Goal: Information Seeking & Learning: Learn about a topic

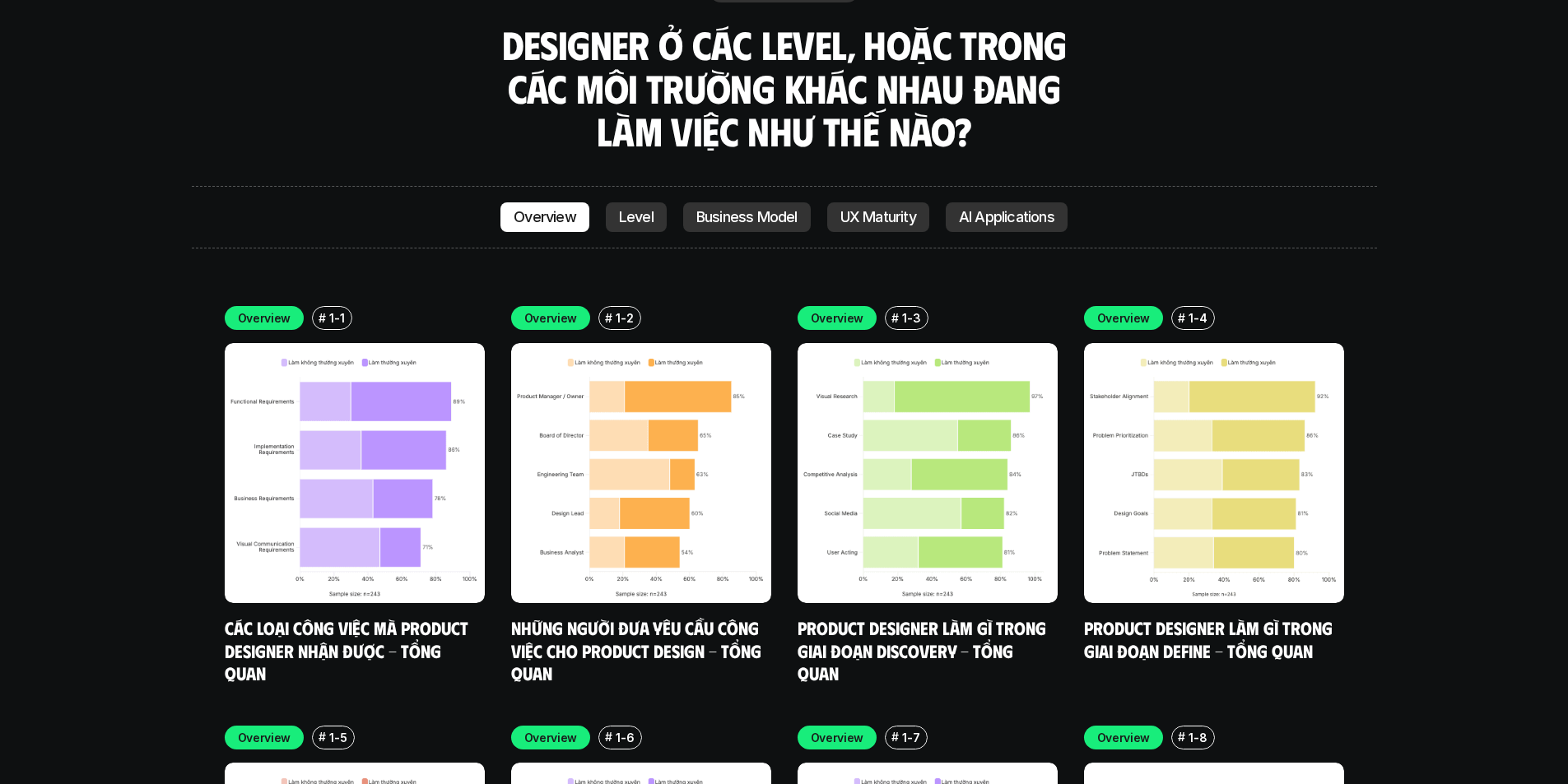
scroll to position [4854, 0]
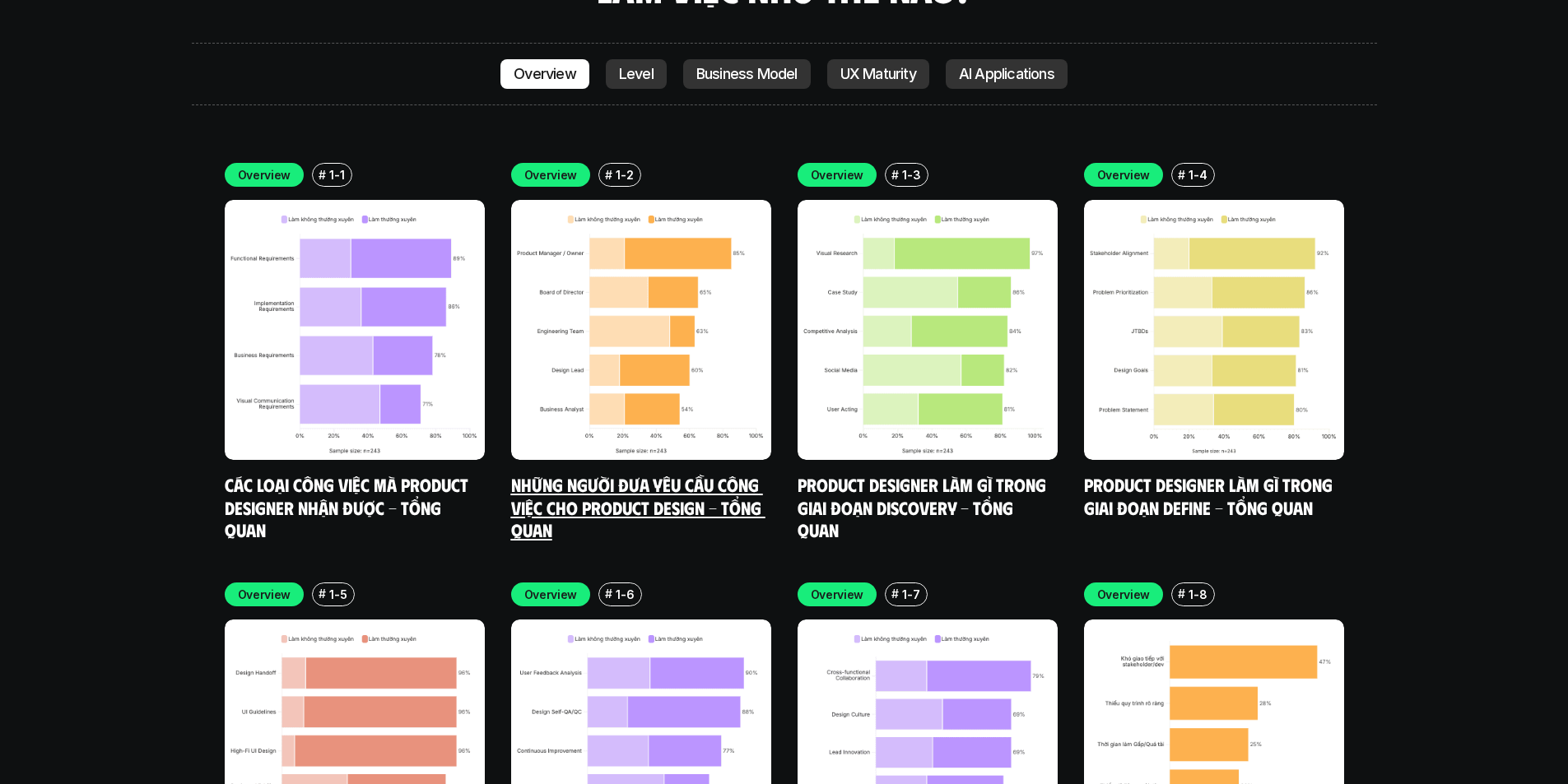
click at [671, 314] on img at bounding box center [642, 330] width 260 height 260
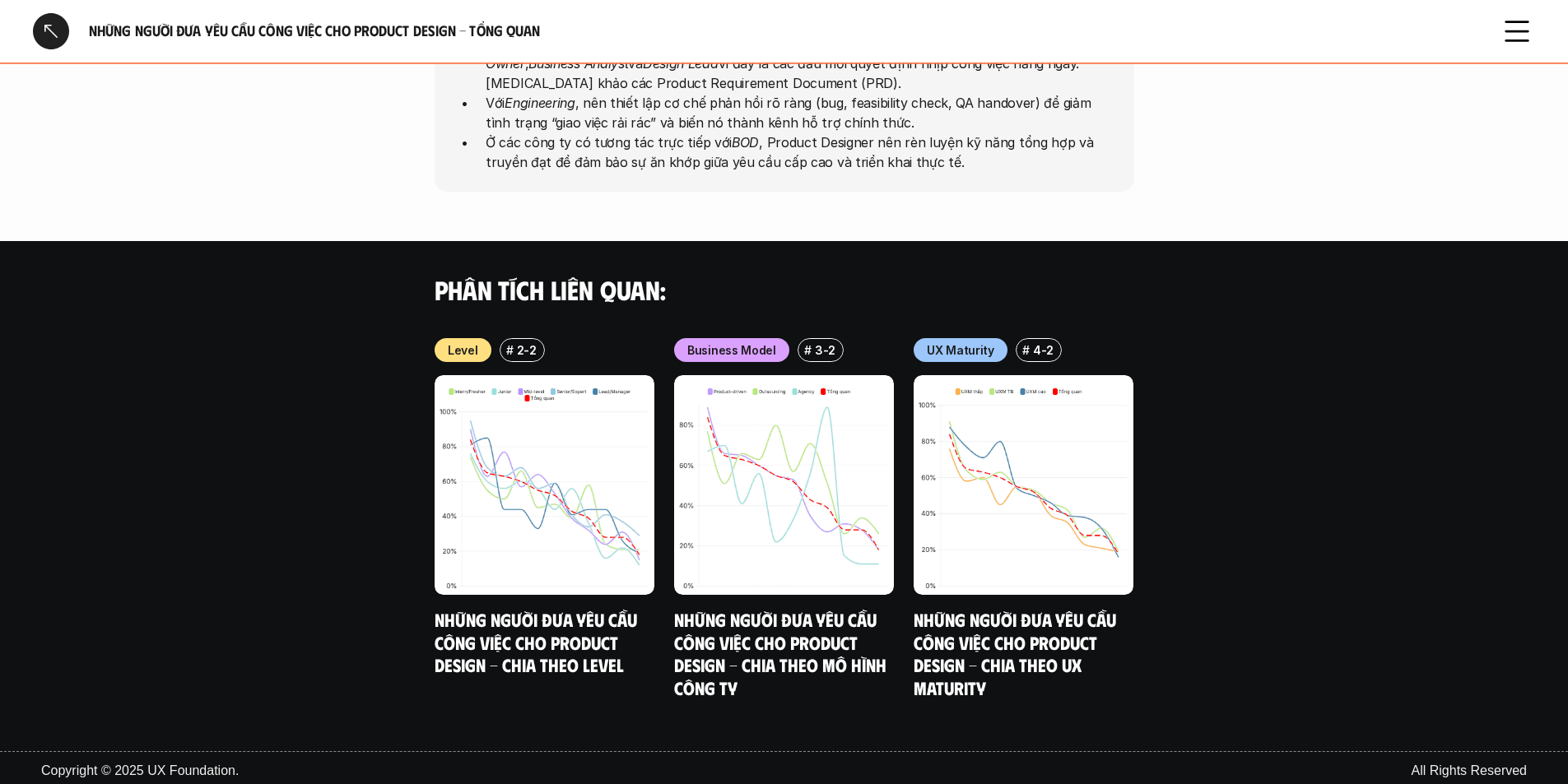
scroll to position [1082, 0]
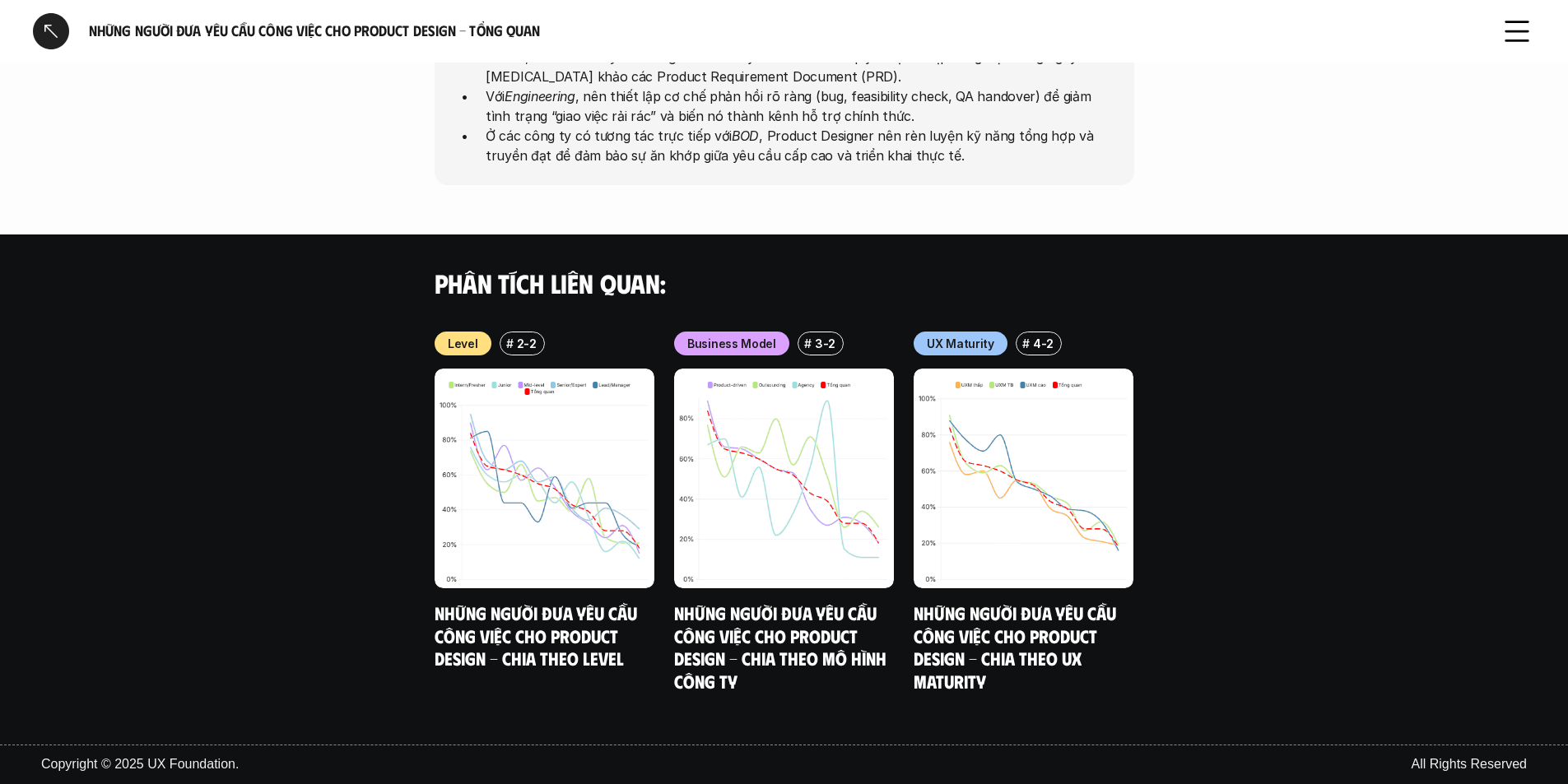
click at [39, 45] on div at bounding box center [51, 31] width 36 height 36
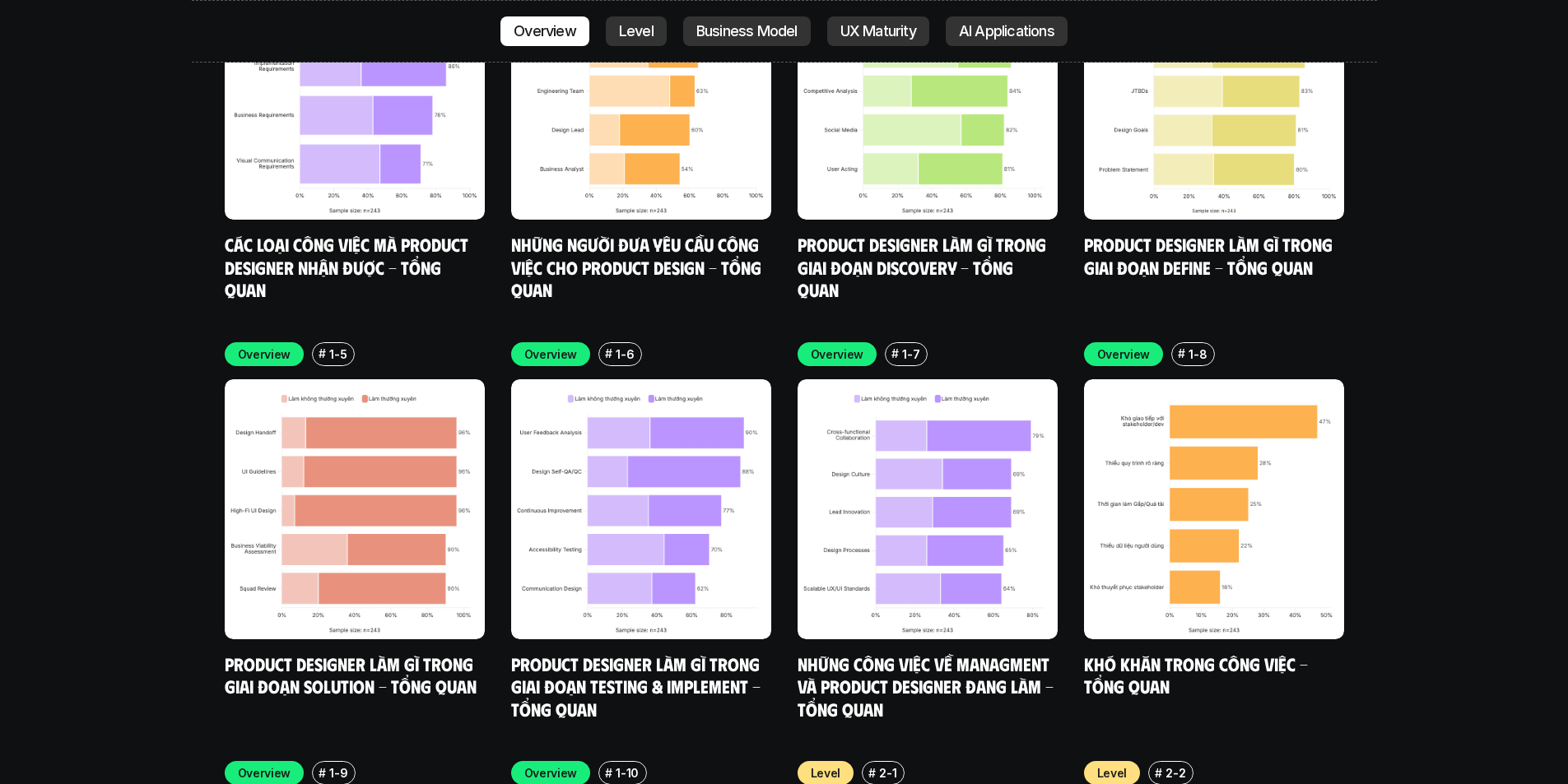
scroll to position [5012, 0]
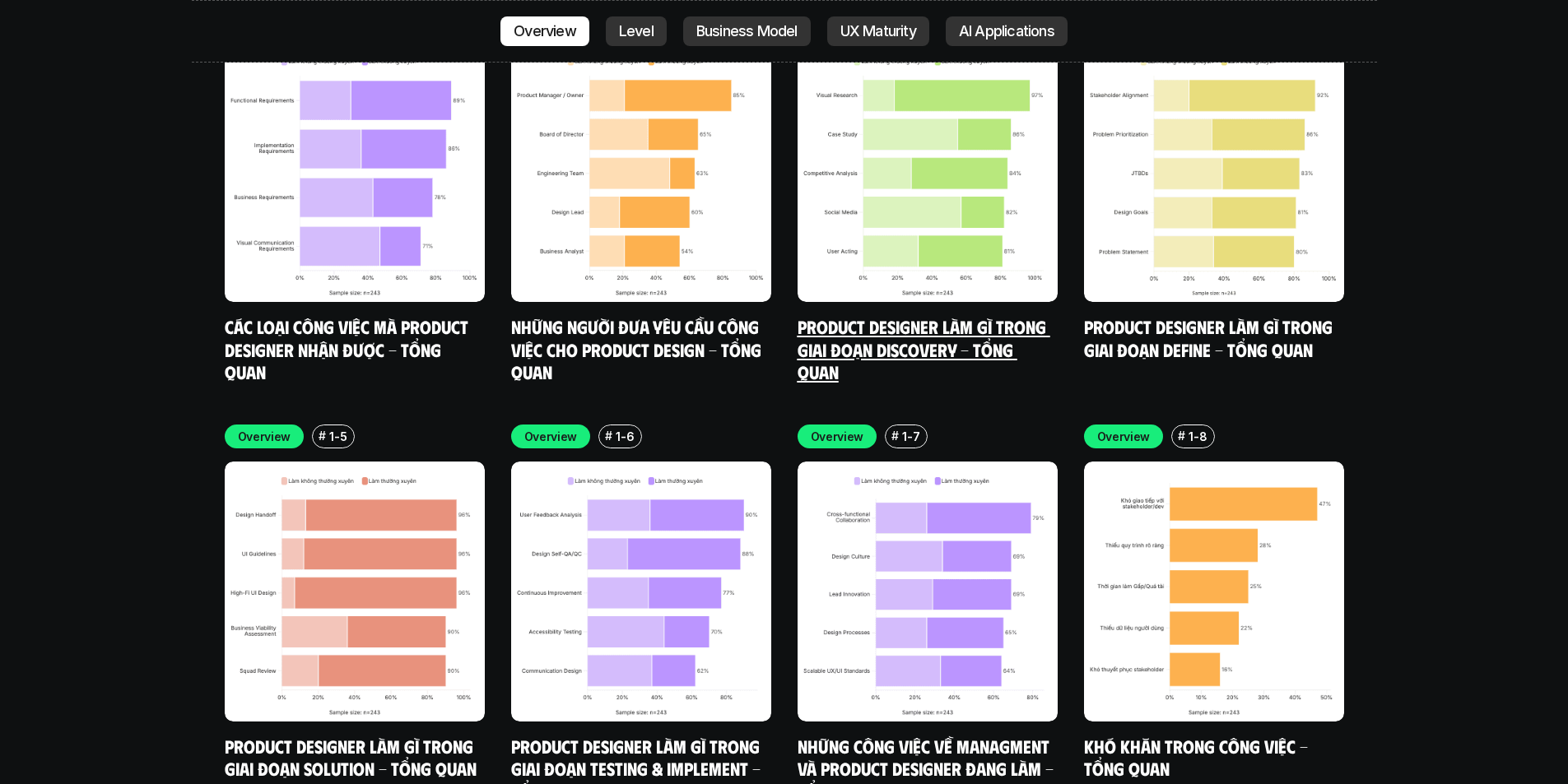
click at [956, 199] on img at bounding box center [928, 172] width 260 height 260
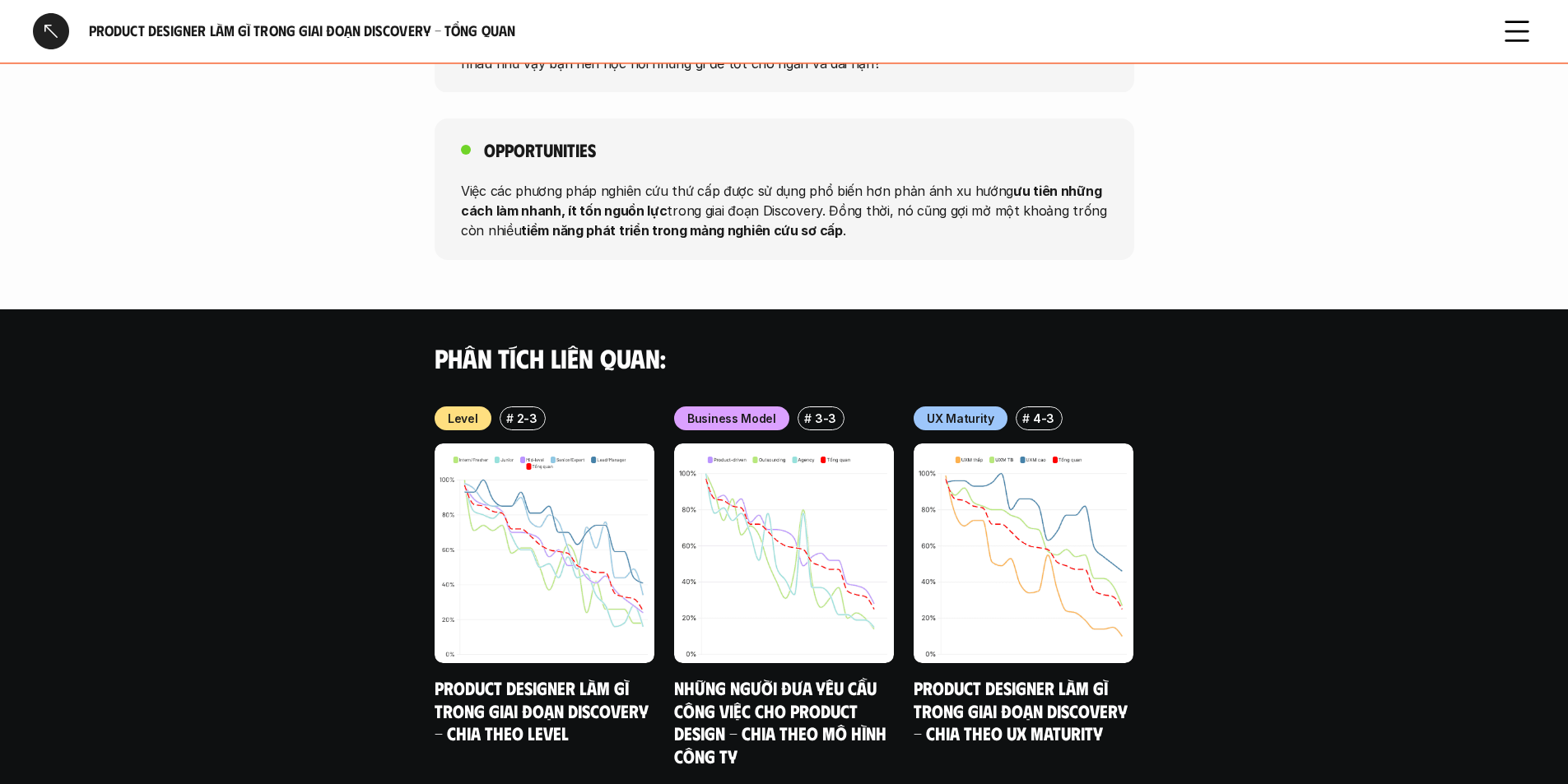
scroll to position [1671, 0]
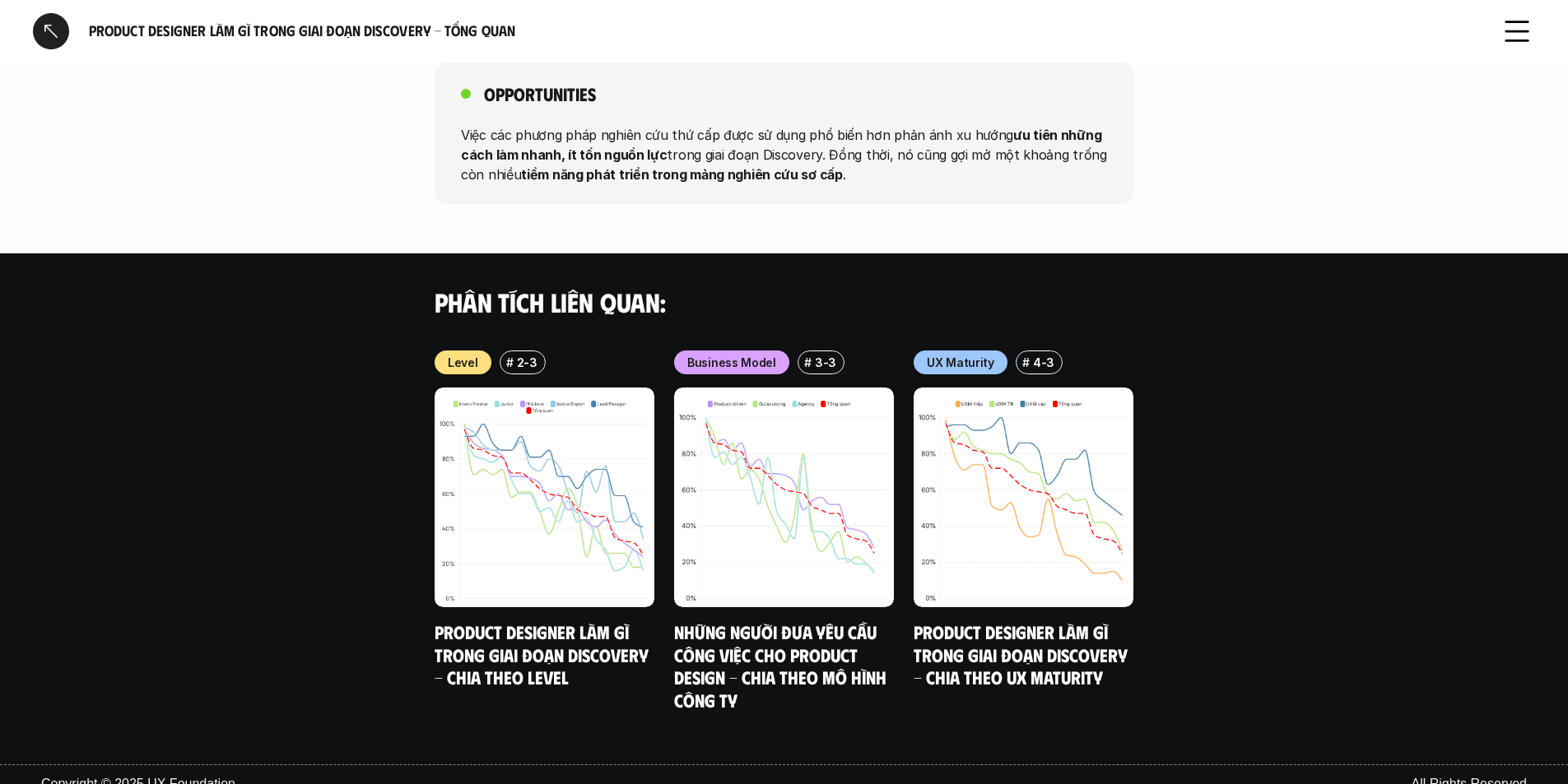
click at [40, 18] on div at bounding box center [51, 31] width 36 height 36
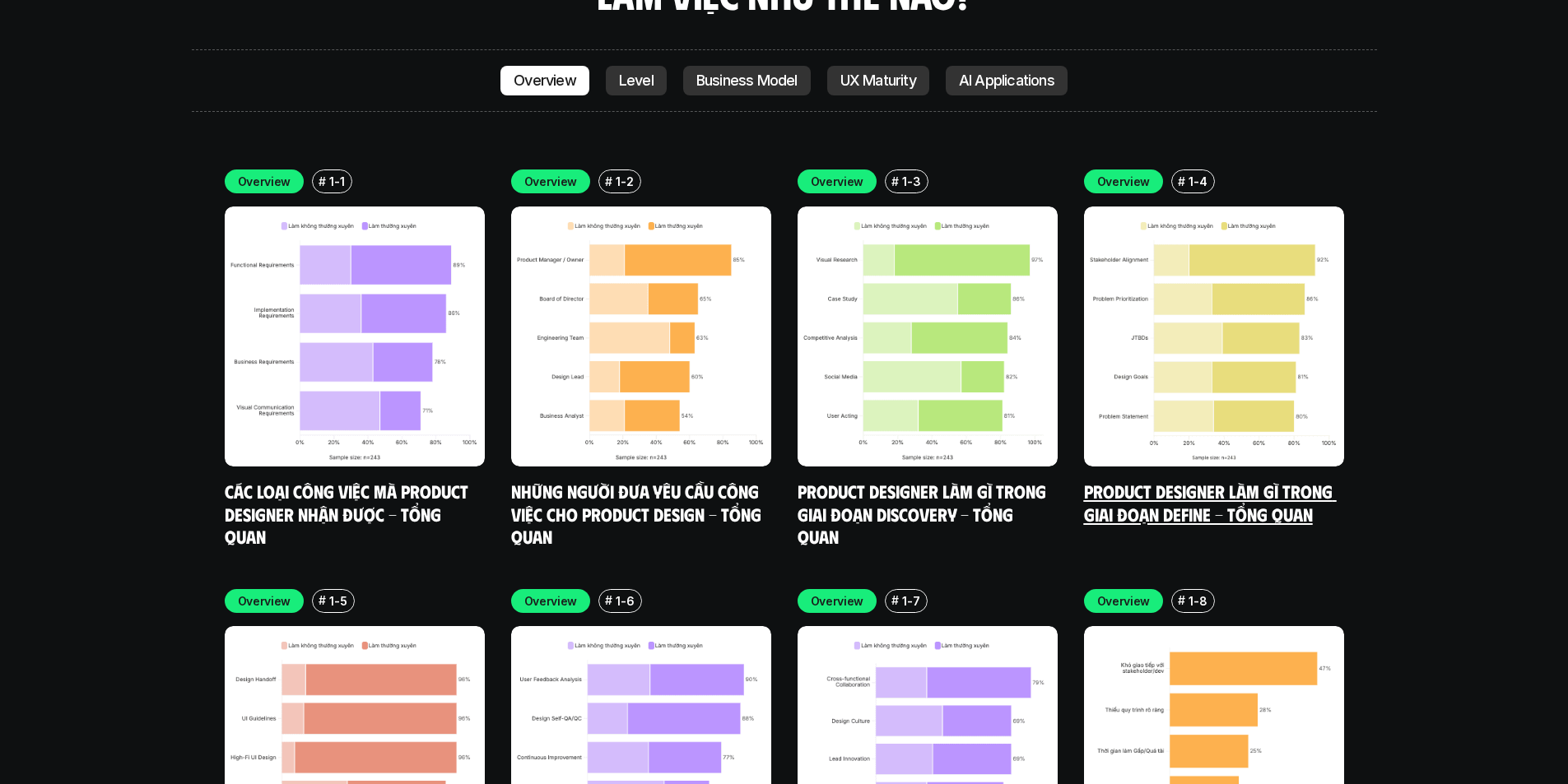
click at [1195, 286] on img at bounding box center [1214, 337] width 260 height 260
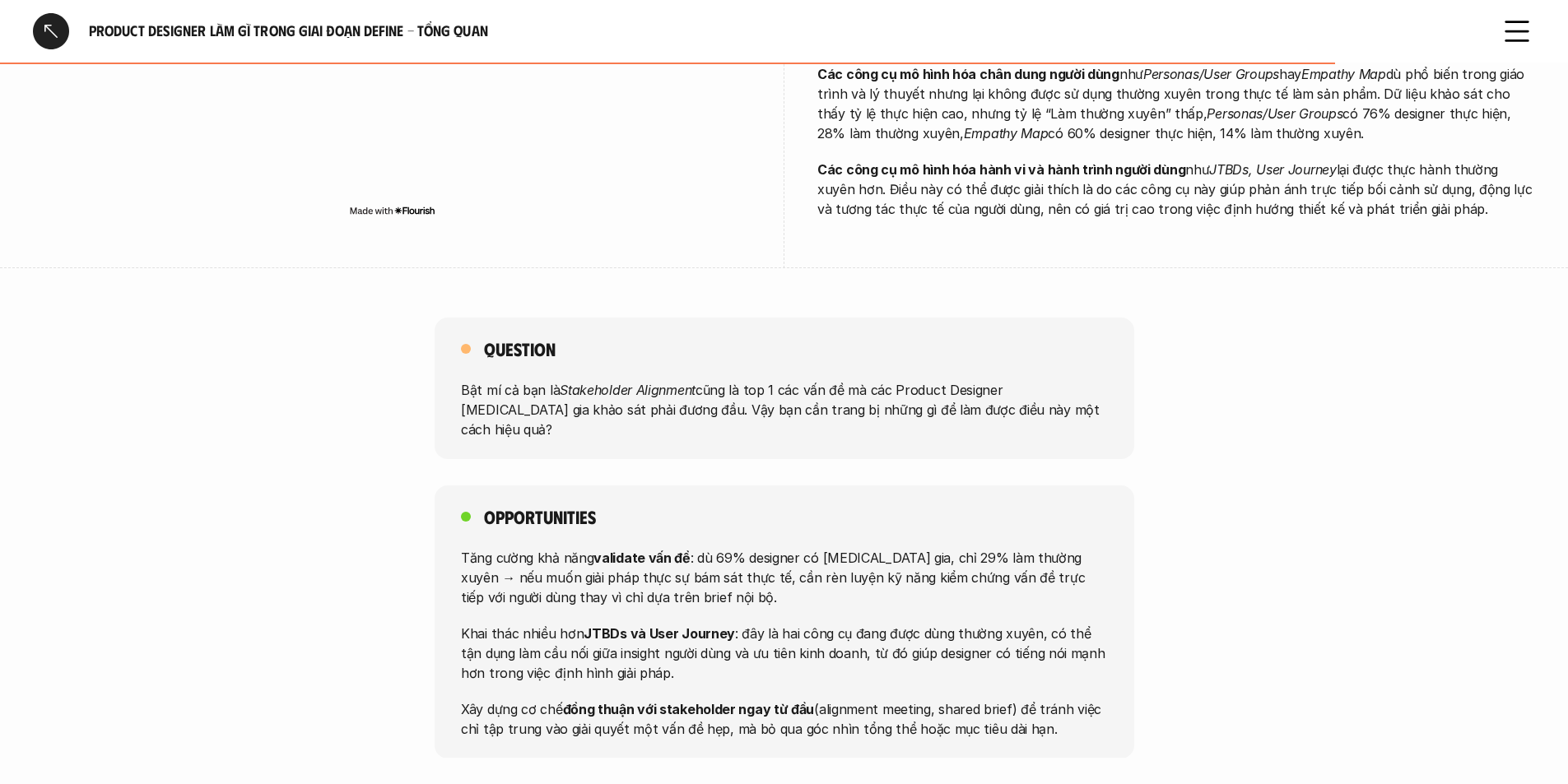
scroll to position [1316, 0]
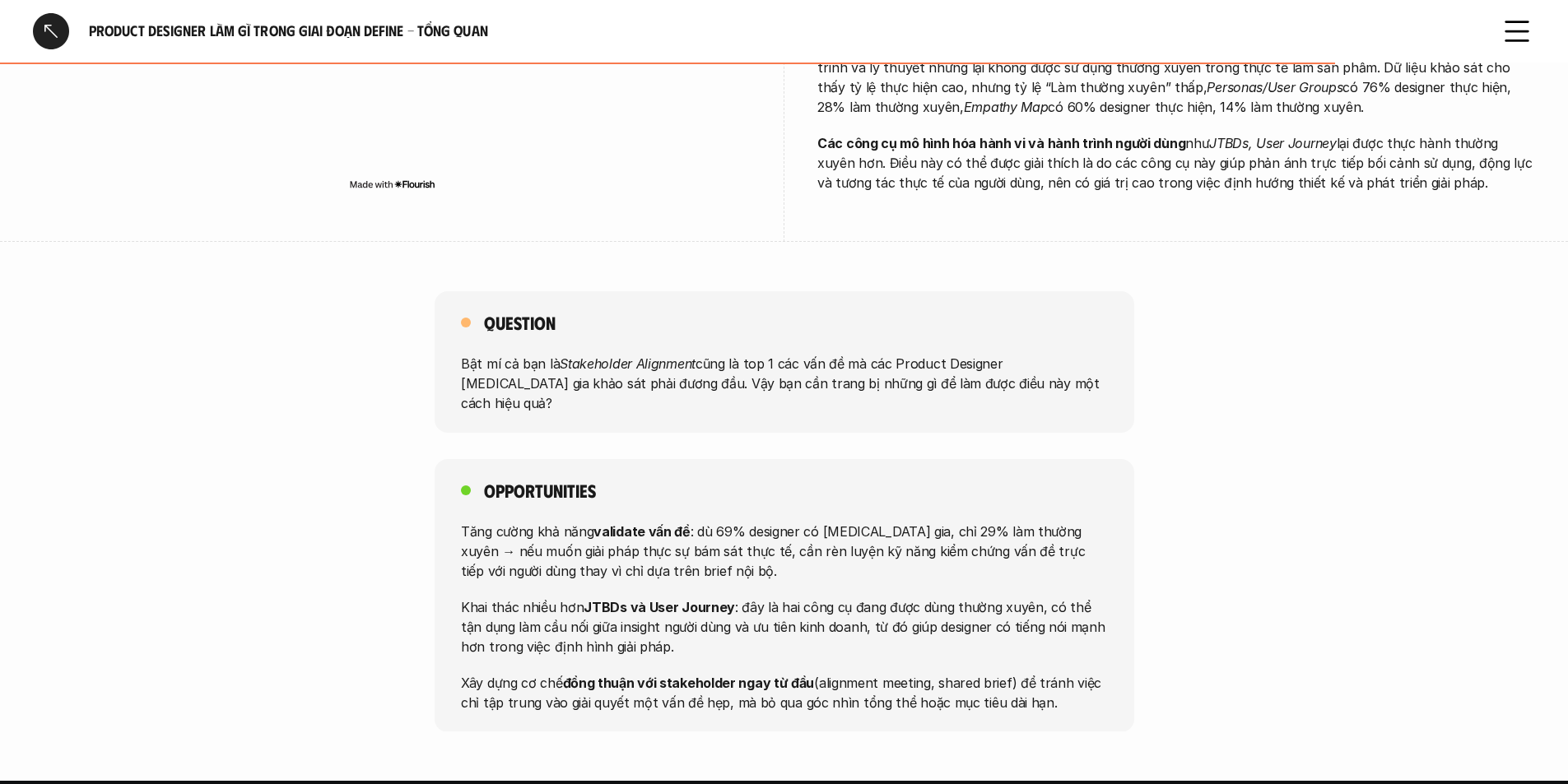
click at [44, 35] on div at bounding box center [51, 31] width 36 height 36
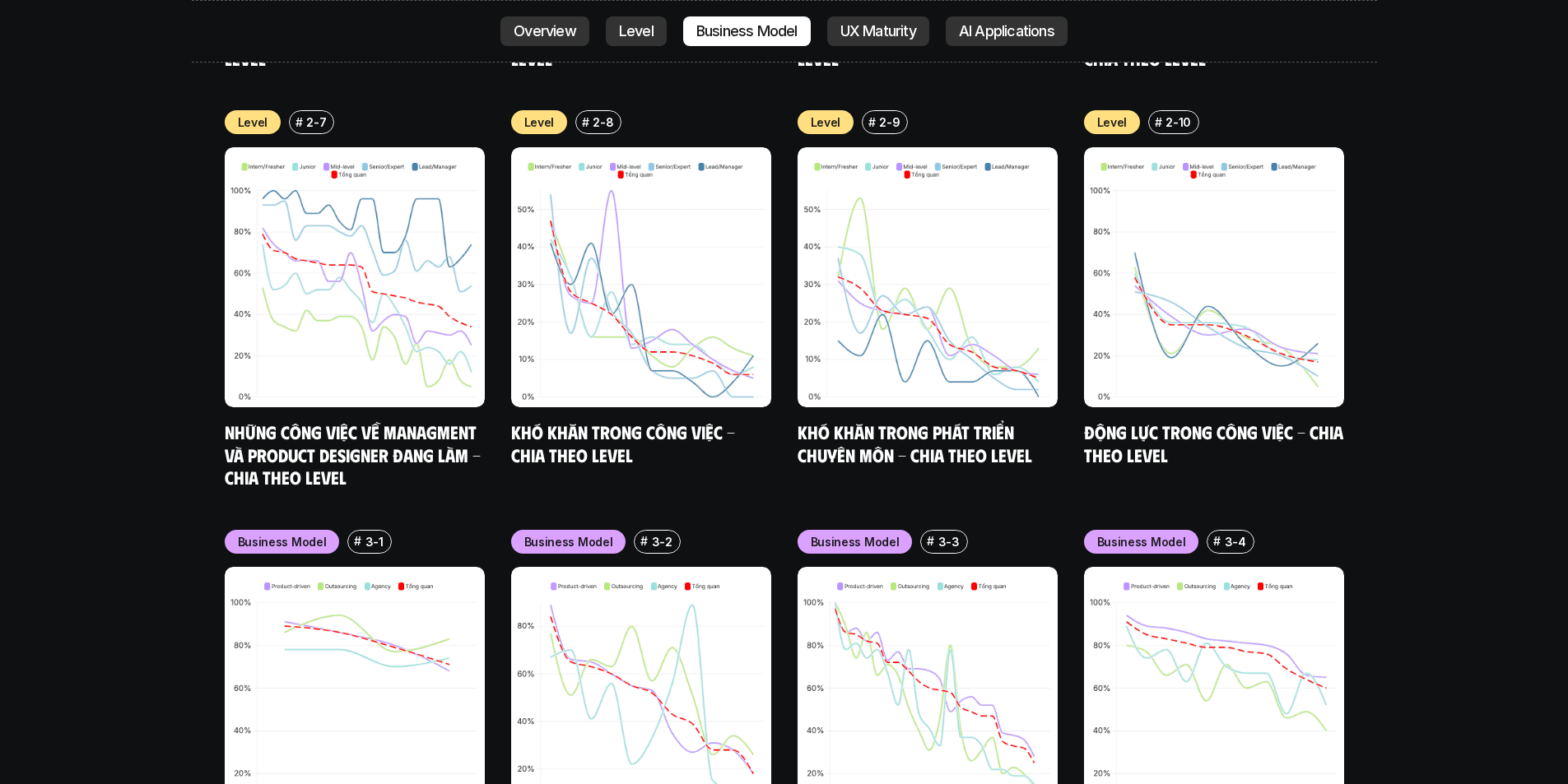
scroll to position [6576, 0]
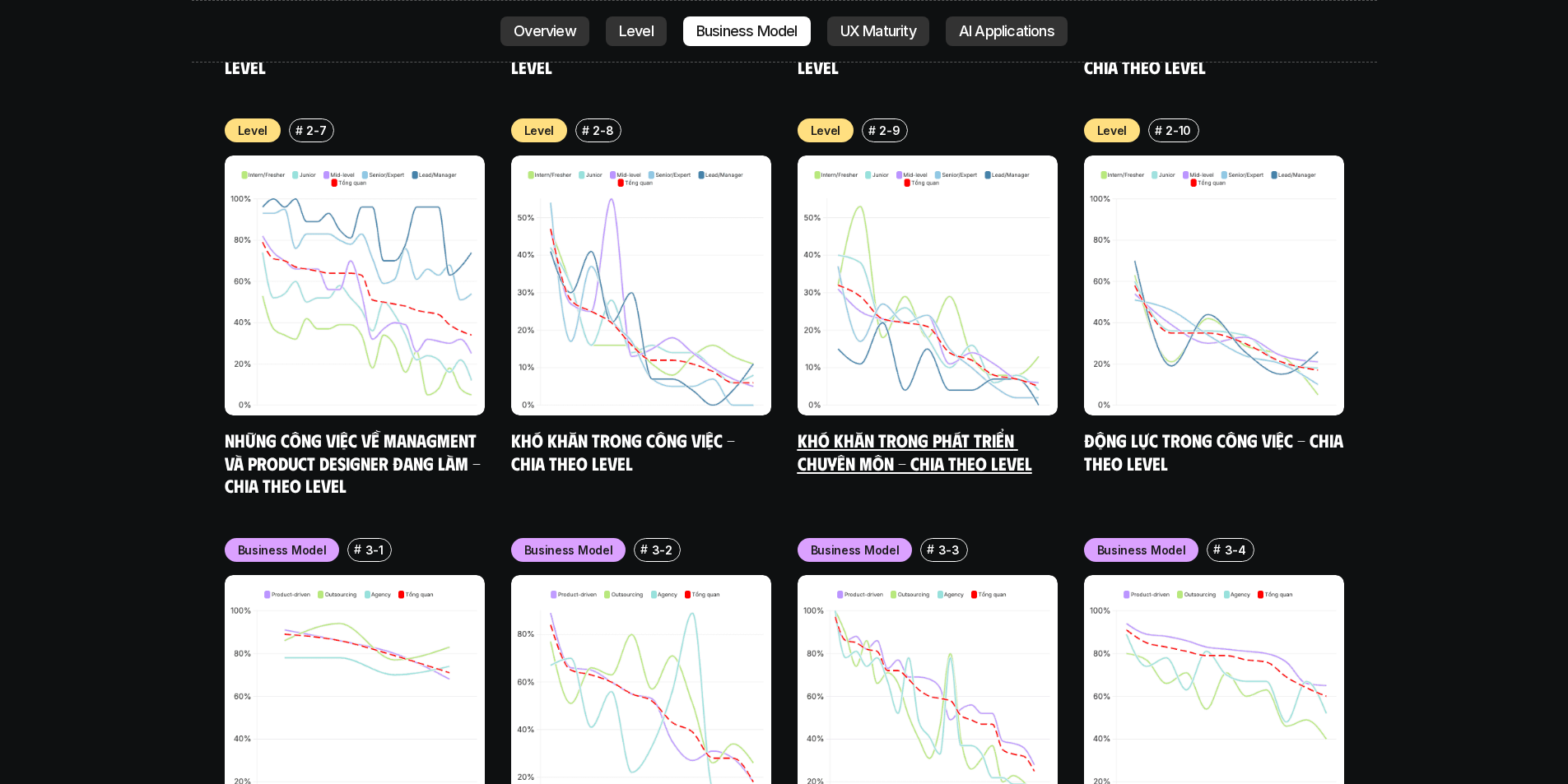
click at [928, 428] on link "Khó khăn trong phát triển chuyên môn - Chia theo level" at bounding box center [916, 451] width 235 height 45
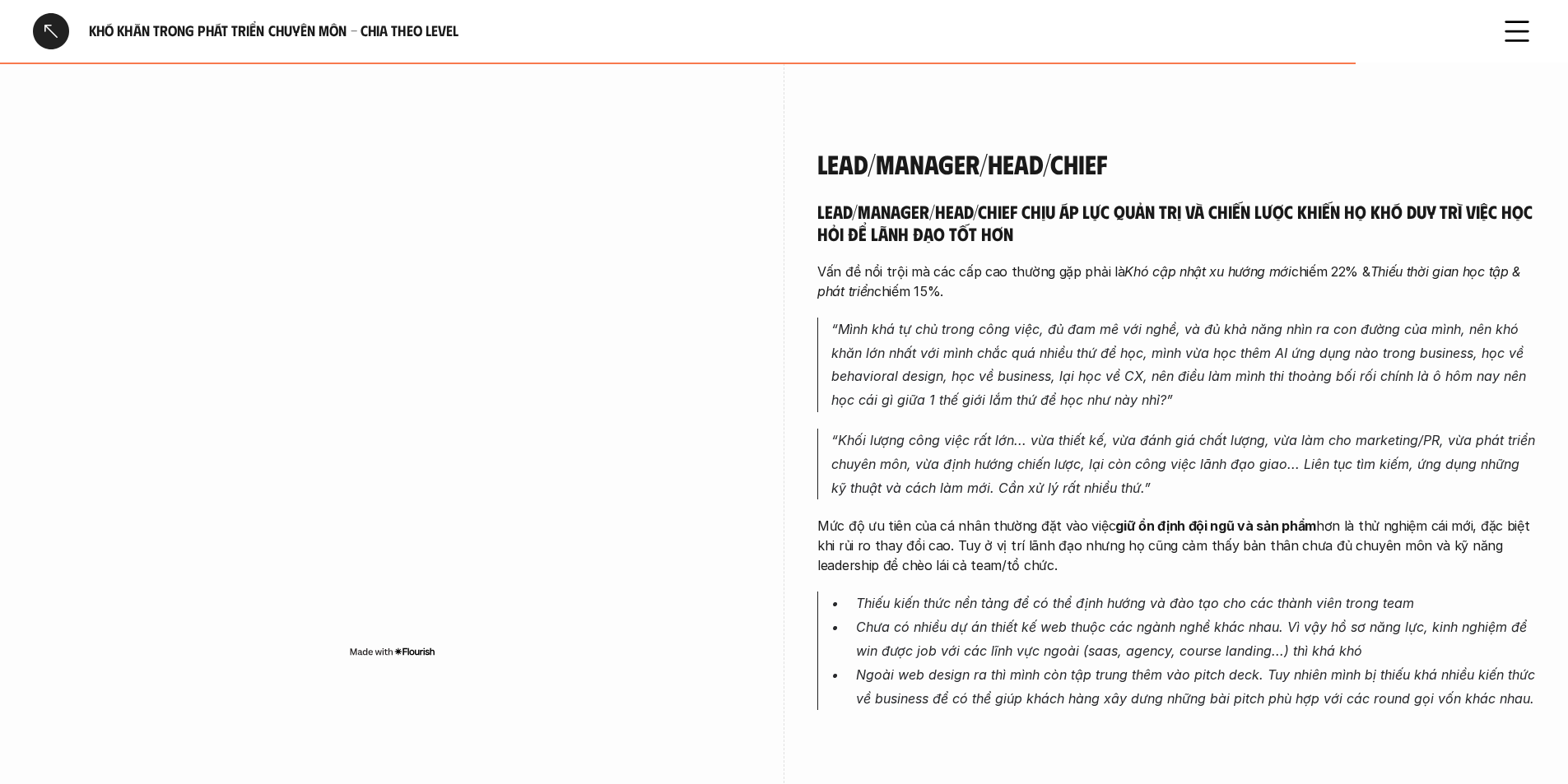
scroll to position [4114, 0]
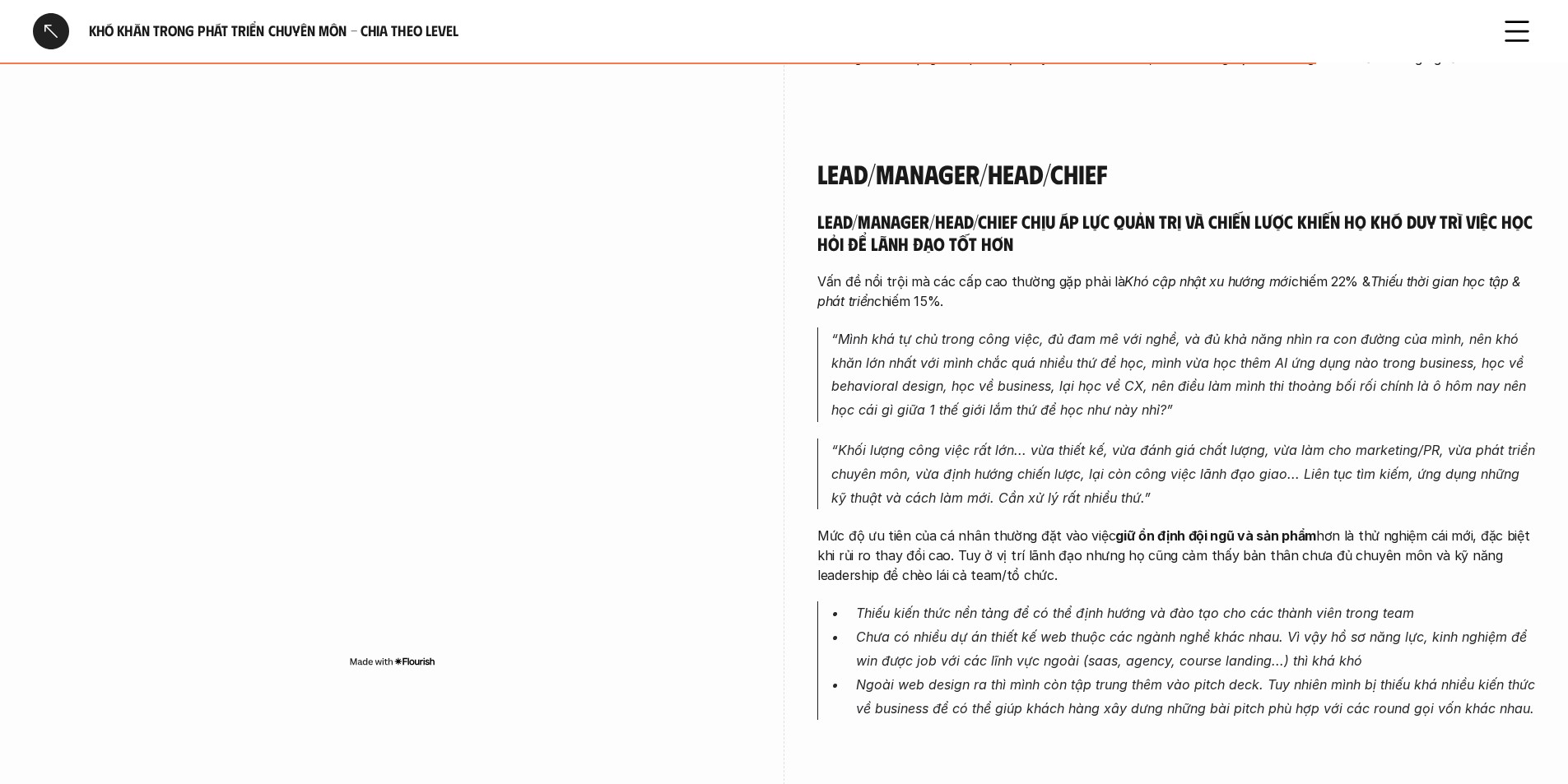
click at [35, 18] on div at bounding box center [51, 31] width 36 height 36
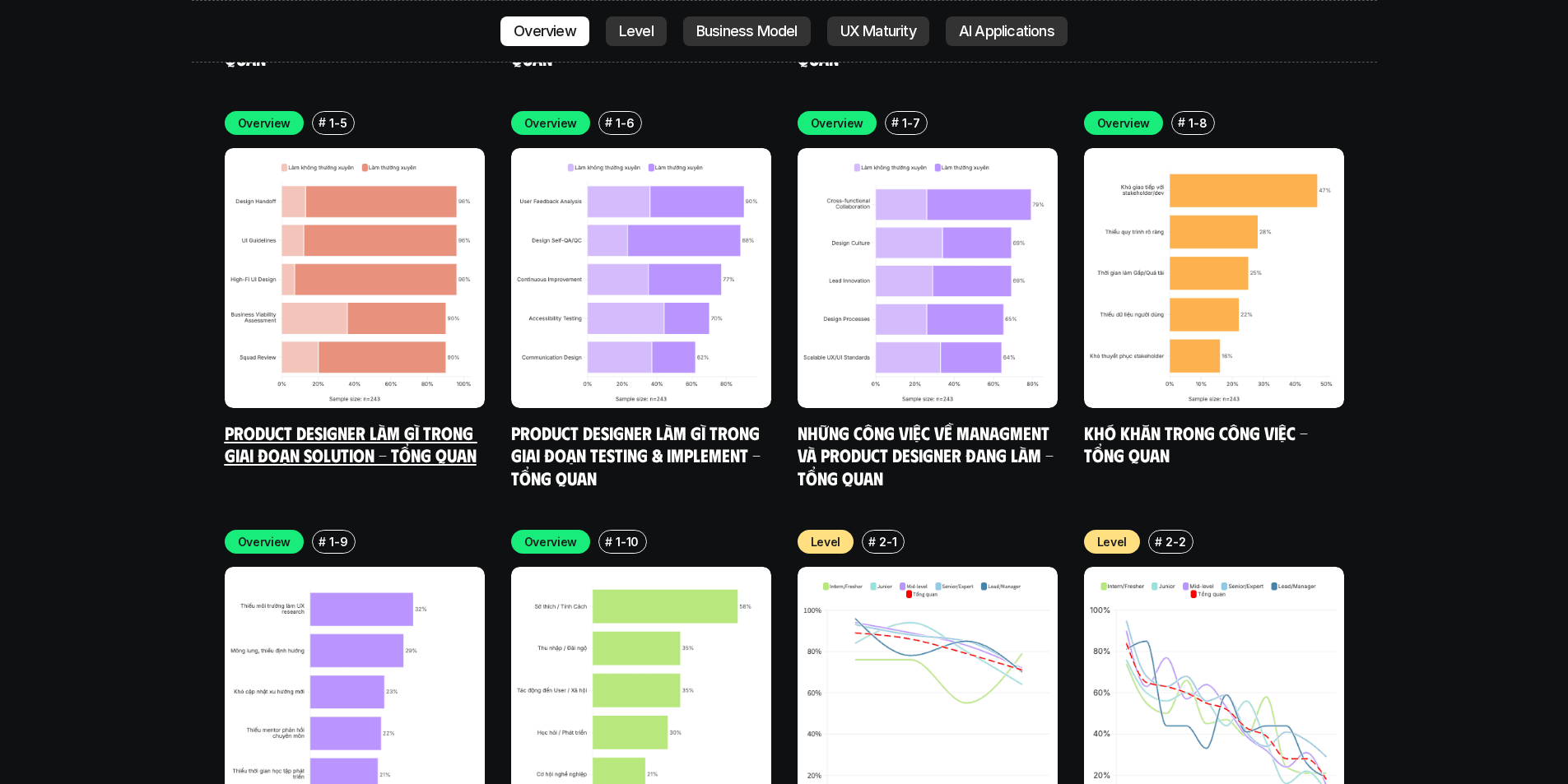
scroll to position [5670, 0]
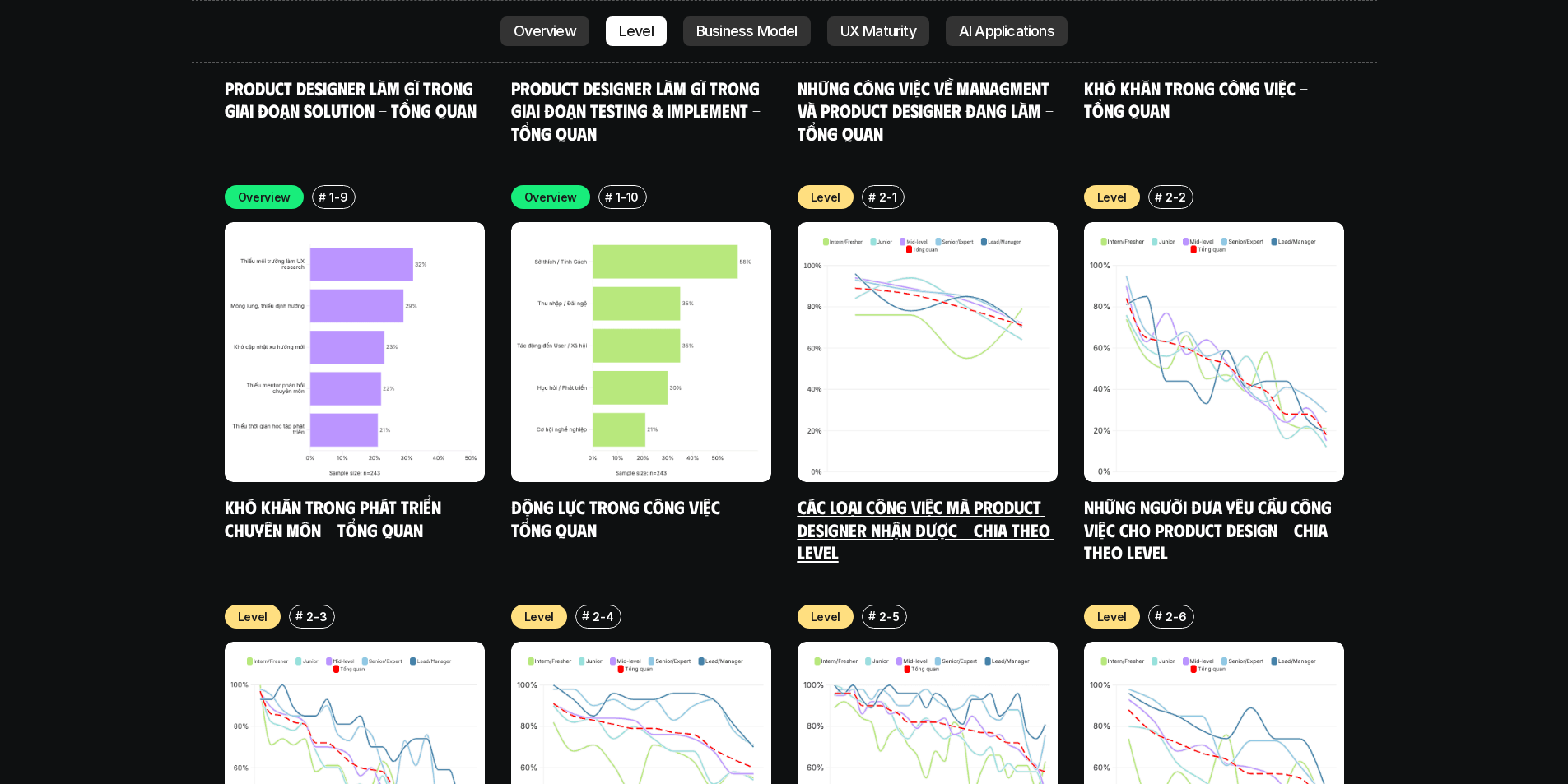
click at [883, 373] on img at bounding box center [928, 352] width 260 height 260
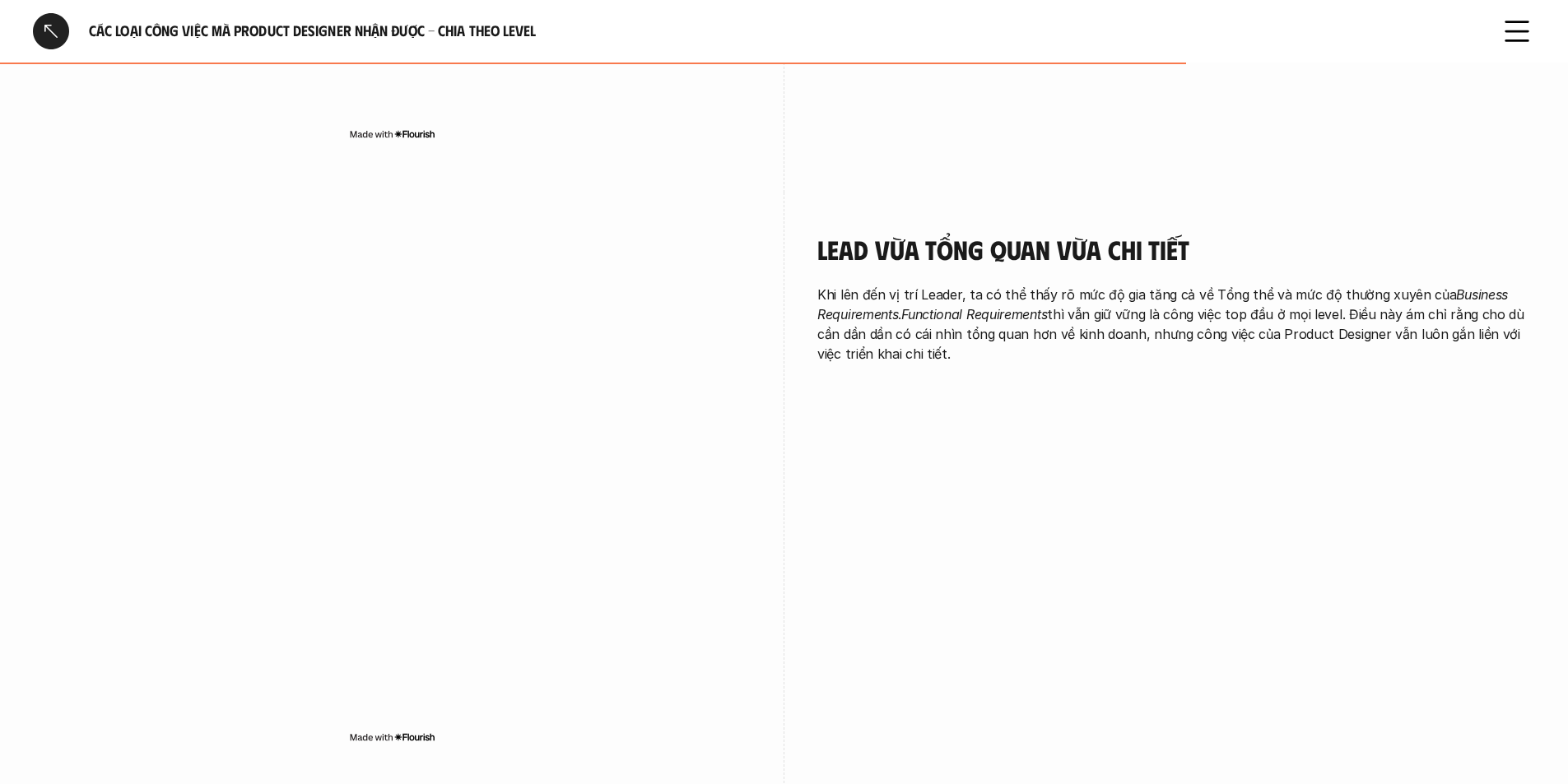
scroll to position [3455, 0]
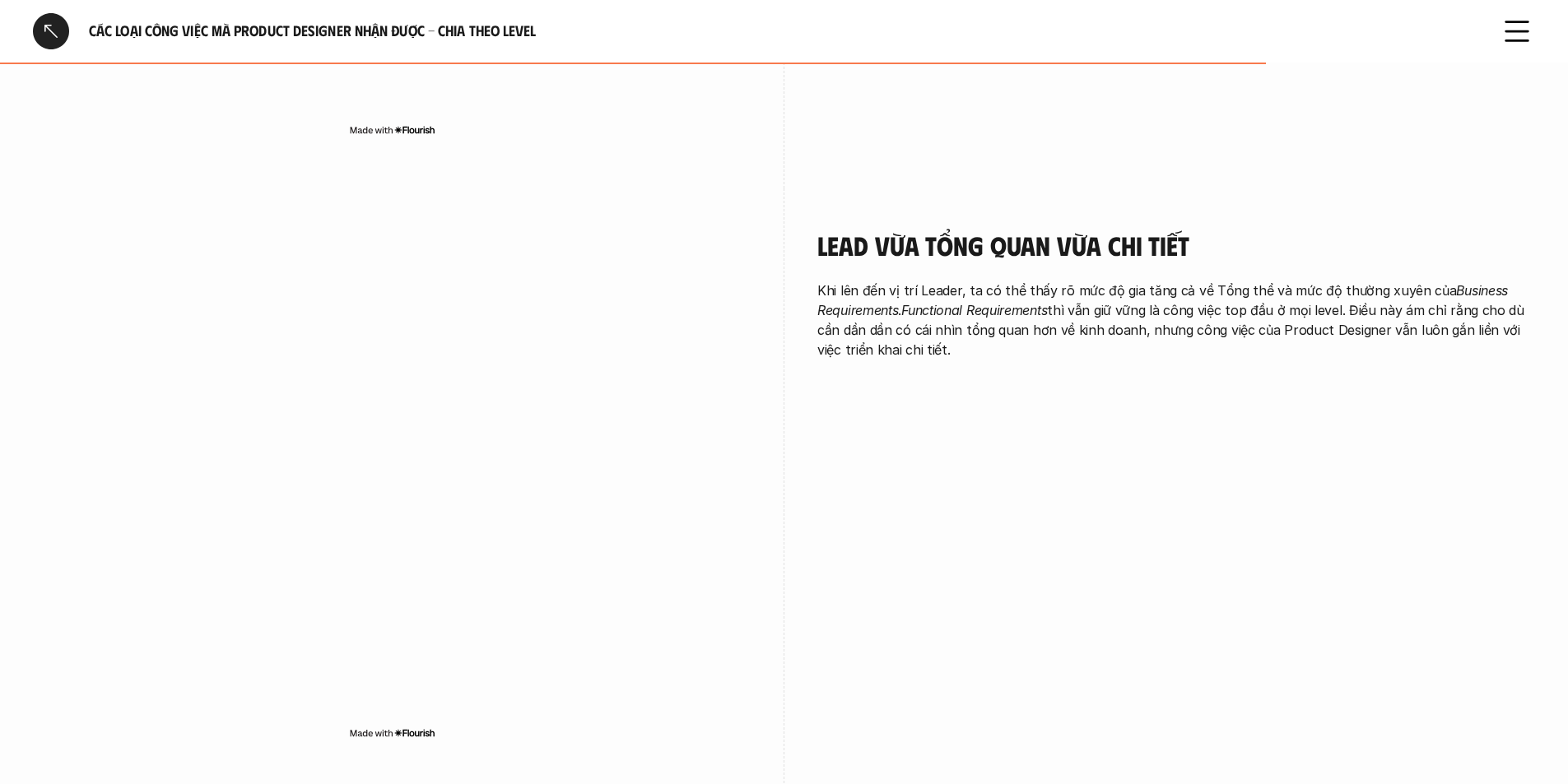
click at [931, 568] on div "Lead vừa tổng quan vừa chi tiết Khi lên đến vị trí Leader, ta có thể thấy rõ mứ…" at bounding box center [784, 489] width 1502 height 603
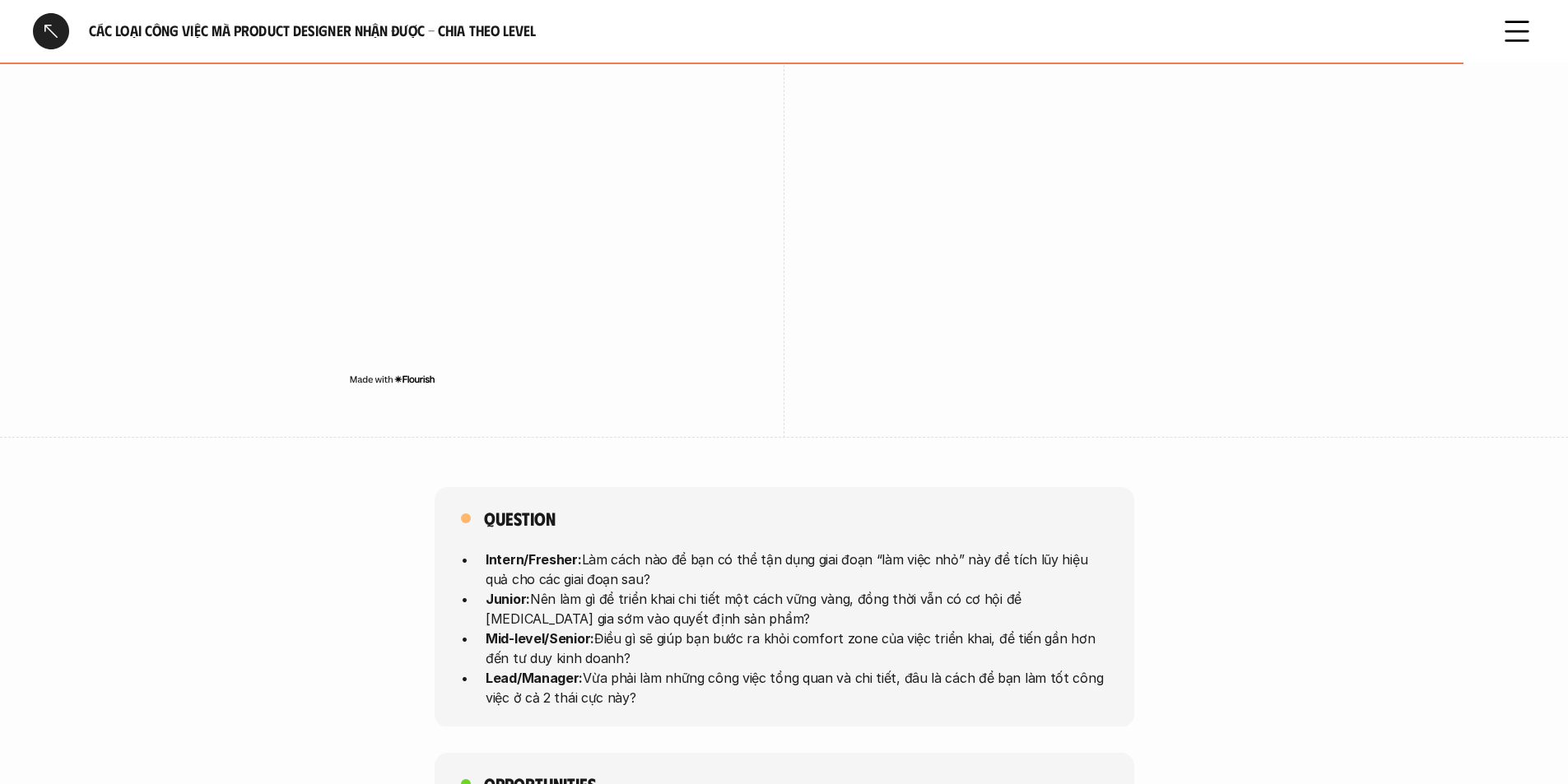
scroll to position [4032, 0]
